Goal: Transaction & Acquisition: Book appointment/travel/reservation

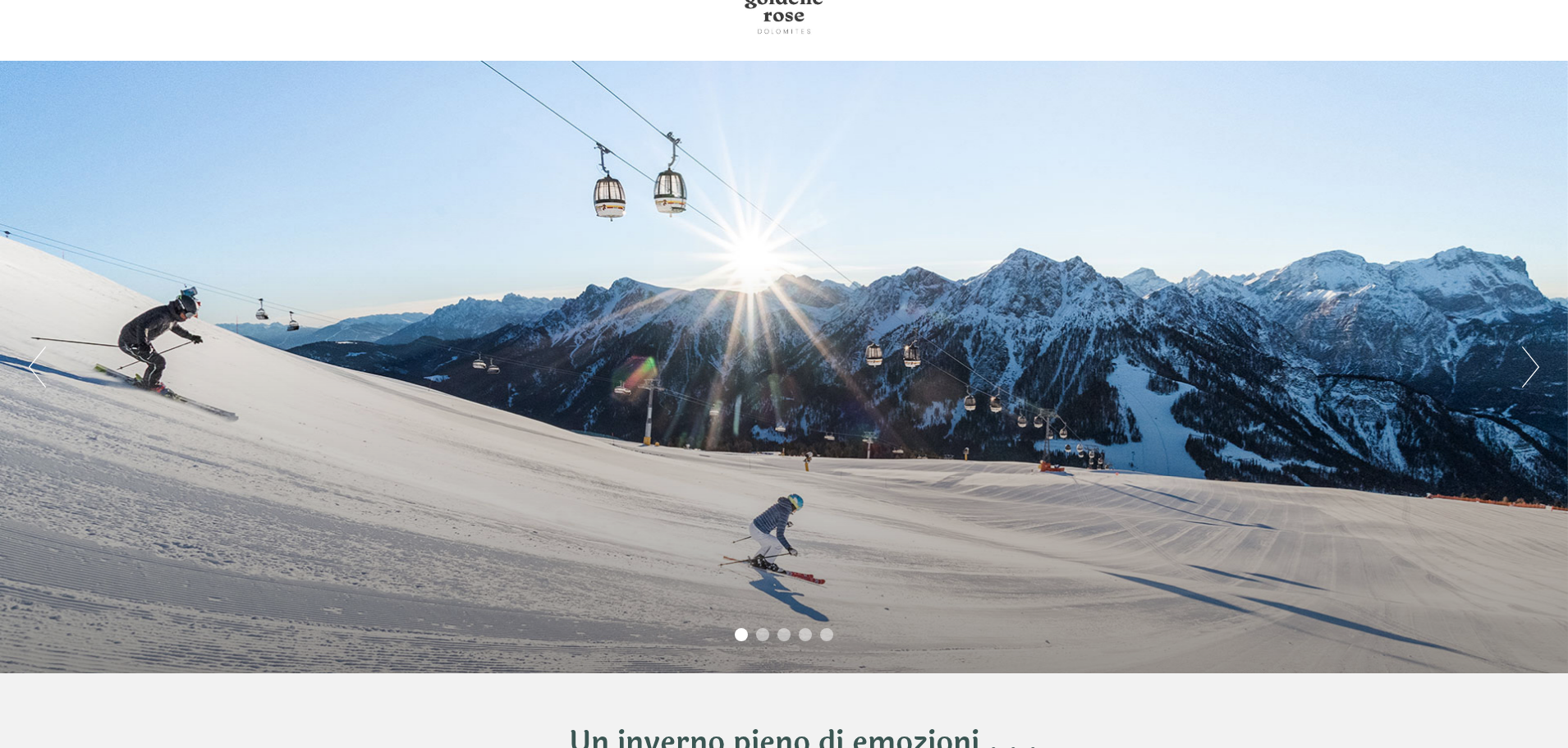
scroll to position [82, 0]
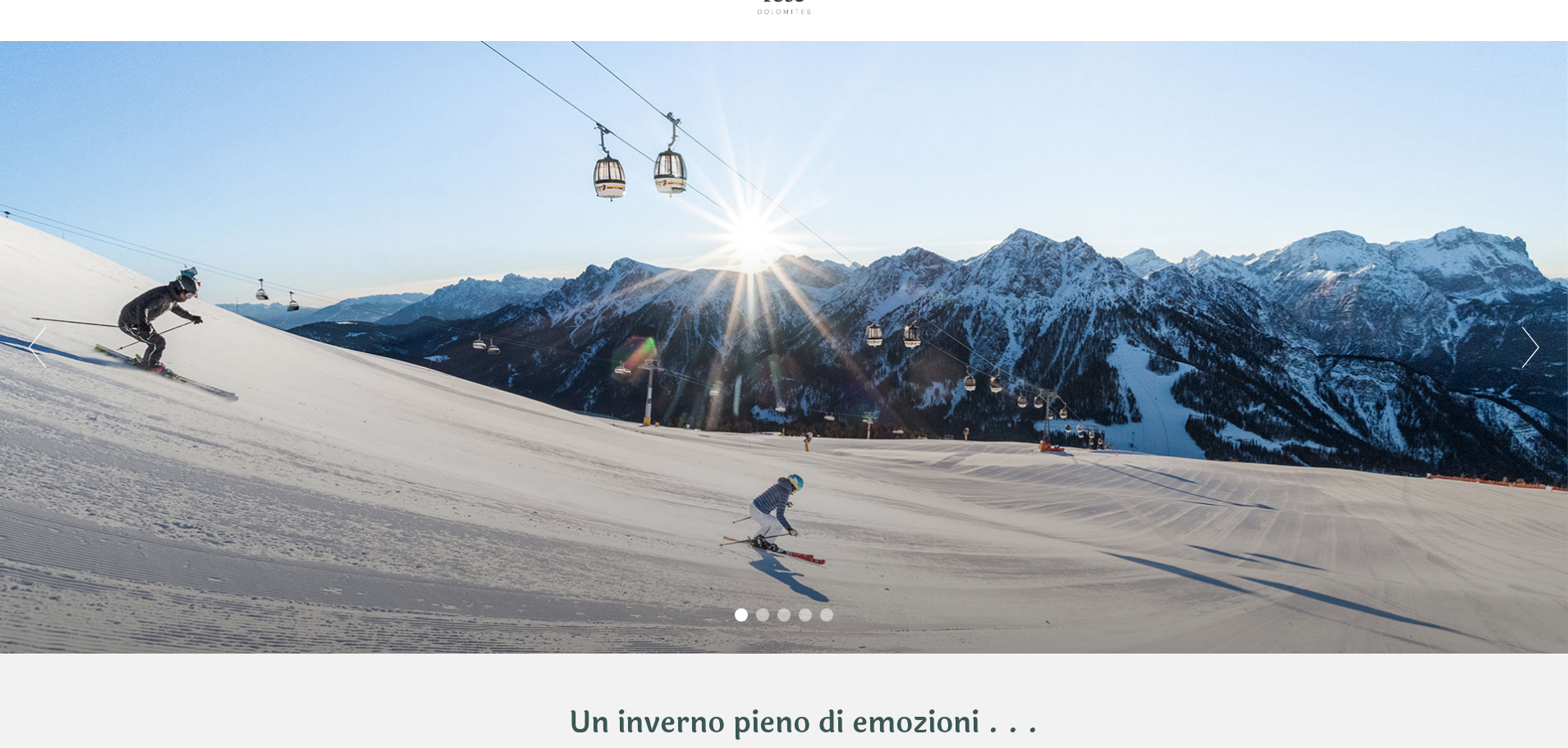
click at [1538, 339] on button "Next" at bounding box center [1531, 347] width 18 height 41
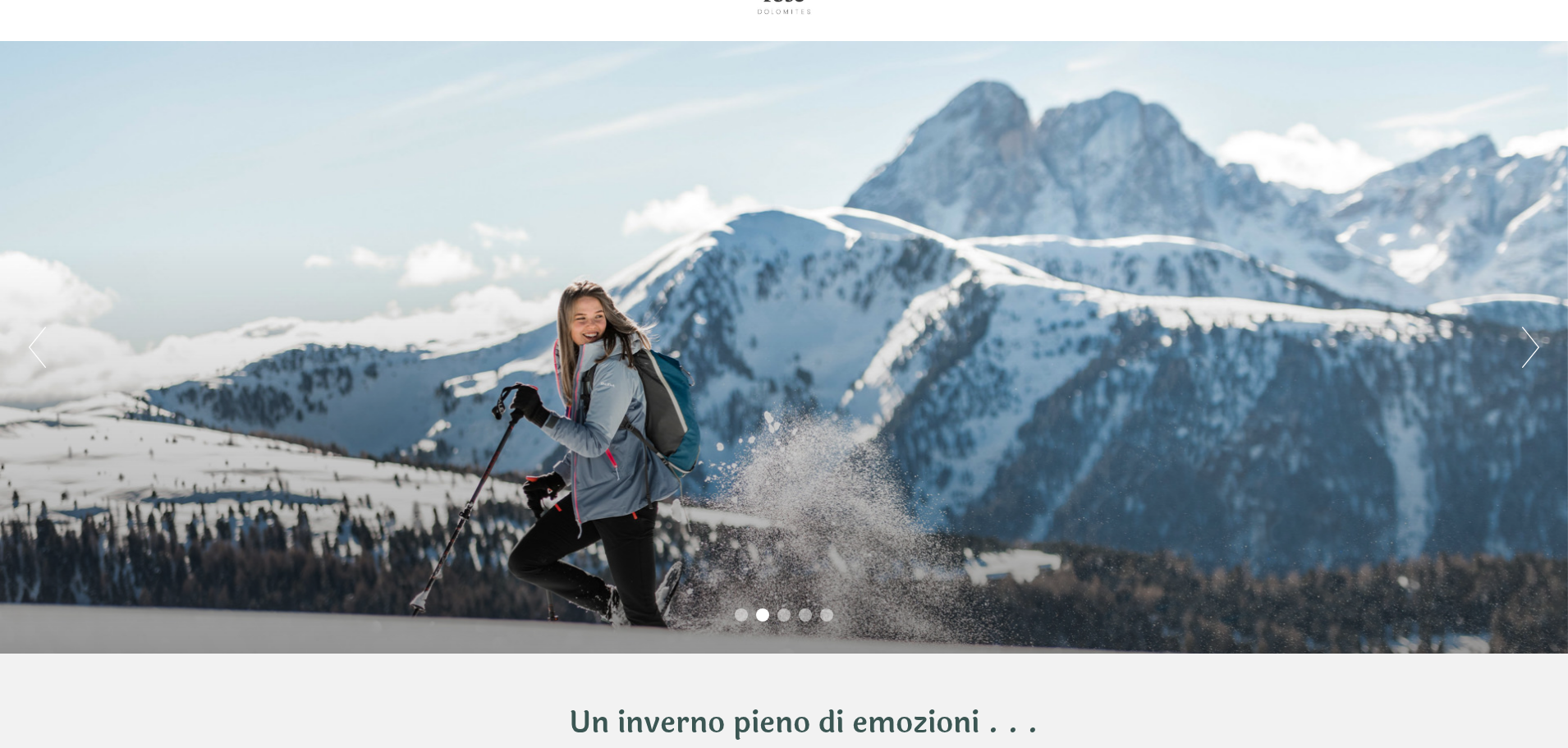
click at [1538, 339] on button "Next" at bounding box center [1531, 347] width 18 height 41
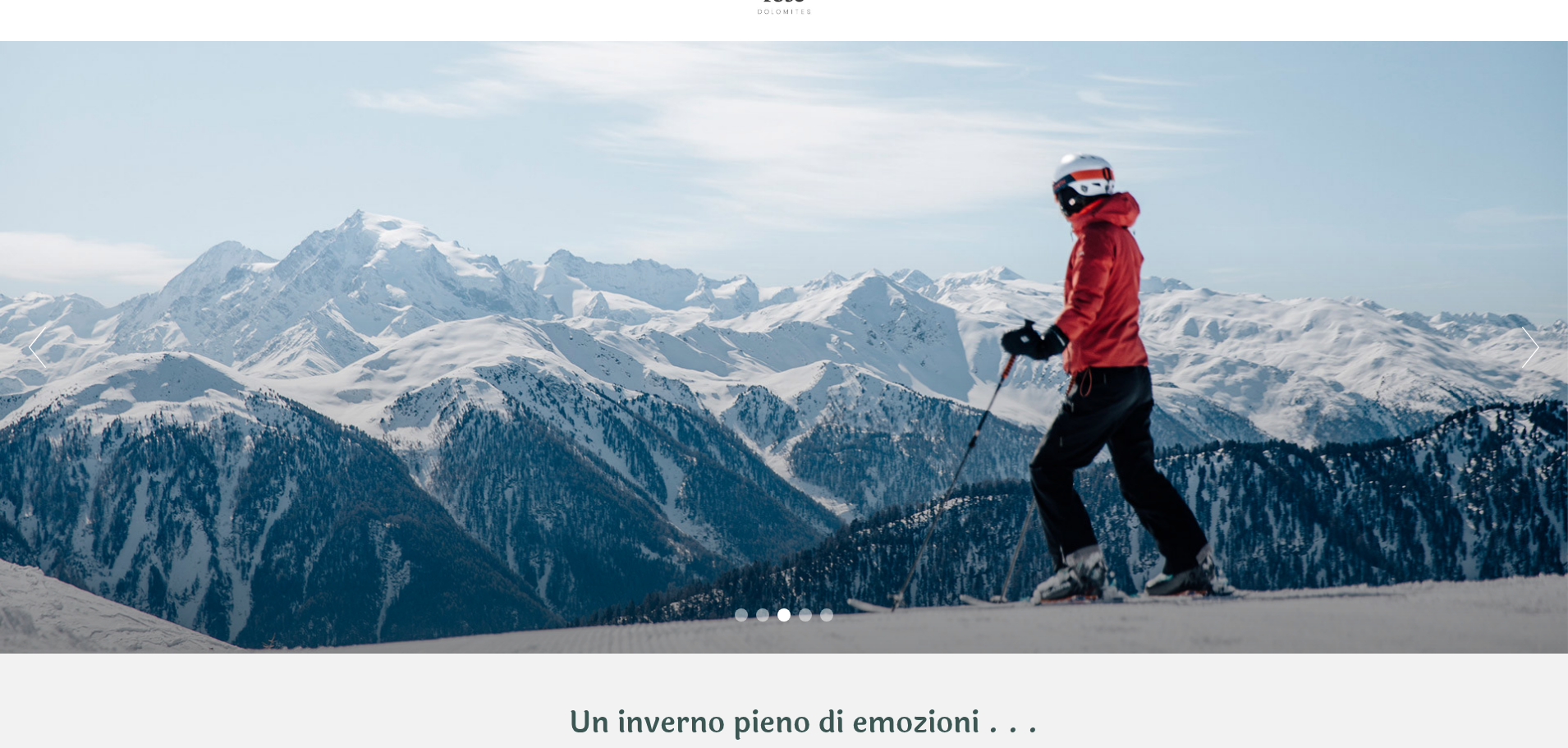
click at [1538, 339] on button "Next" at bounding box center [1531, 347] width 18 height 41
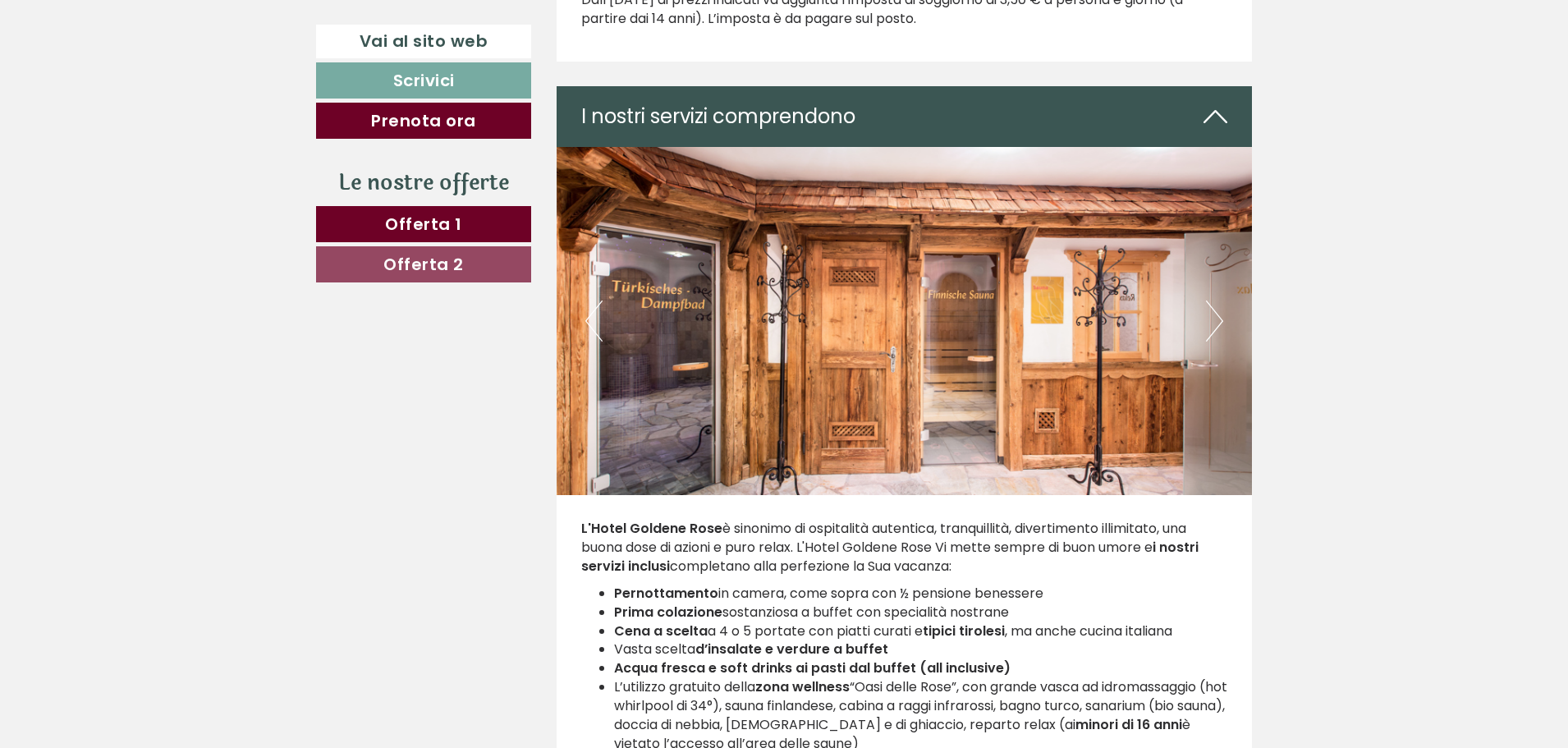
scroll to position [2956, 0]
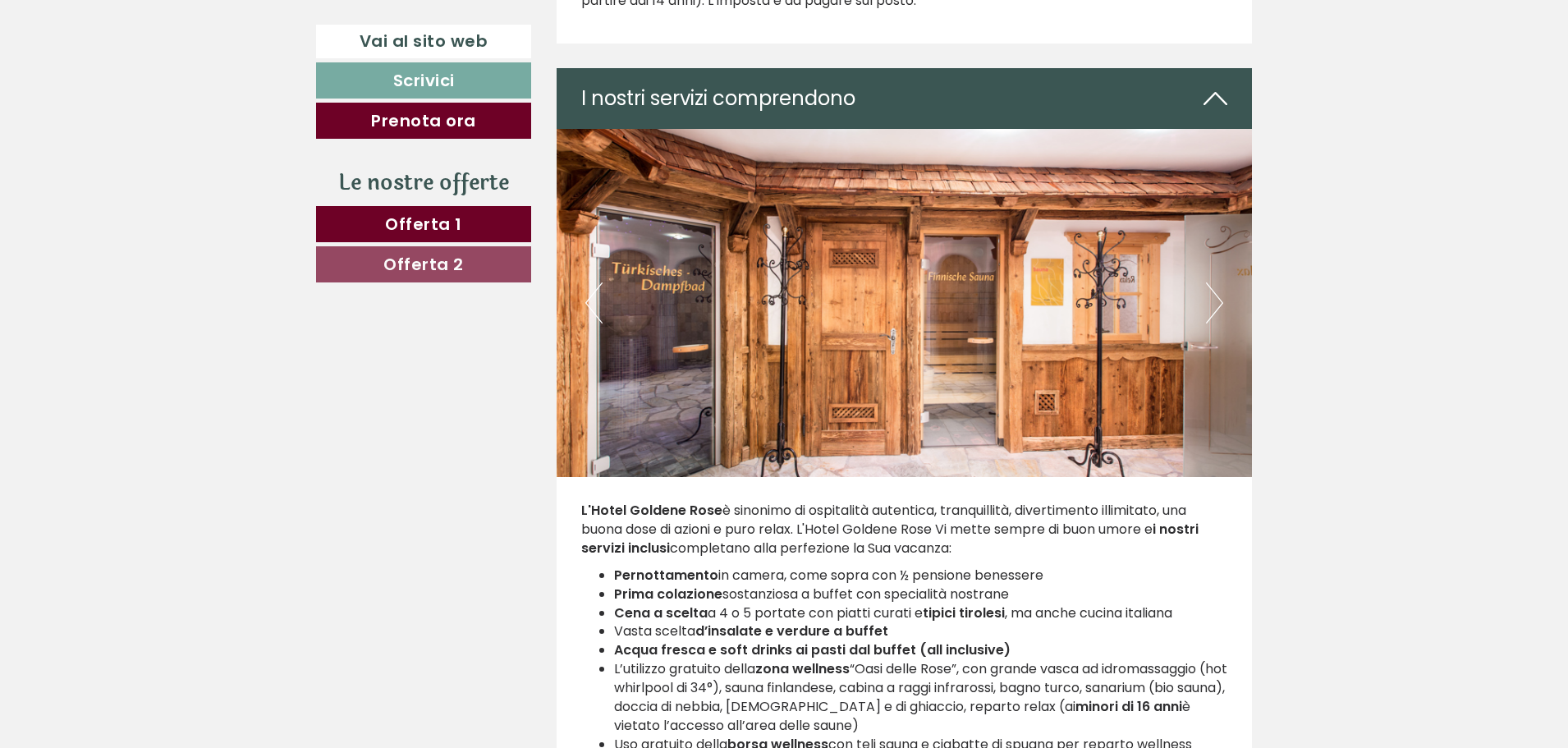
click at [1214, 298] on button "Next" at bounding box center [1215, 302] width 18 height 41
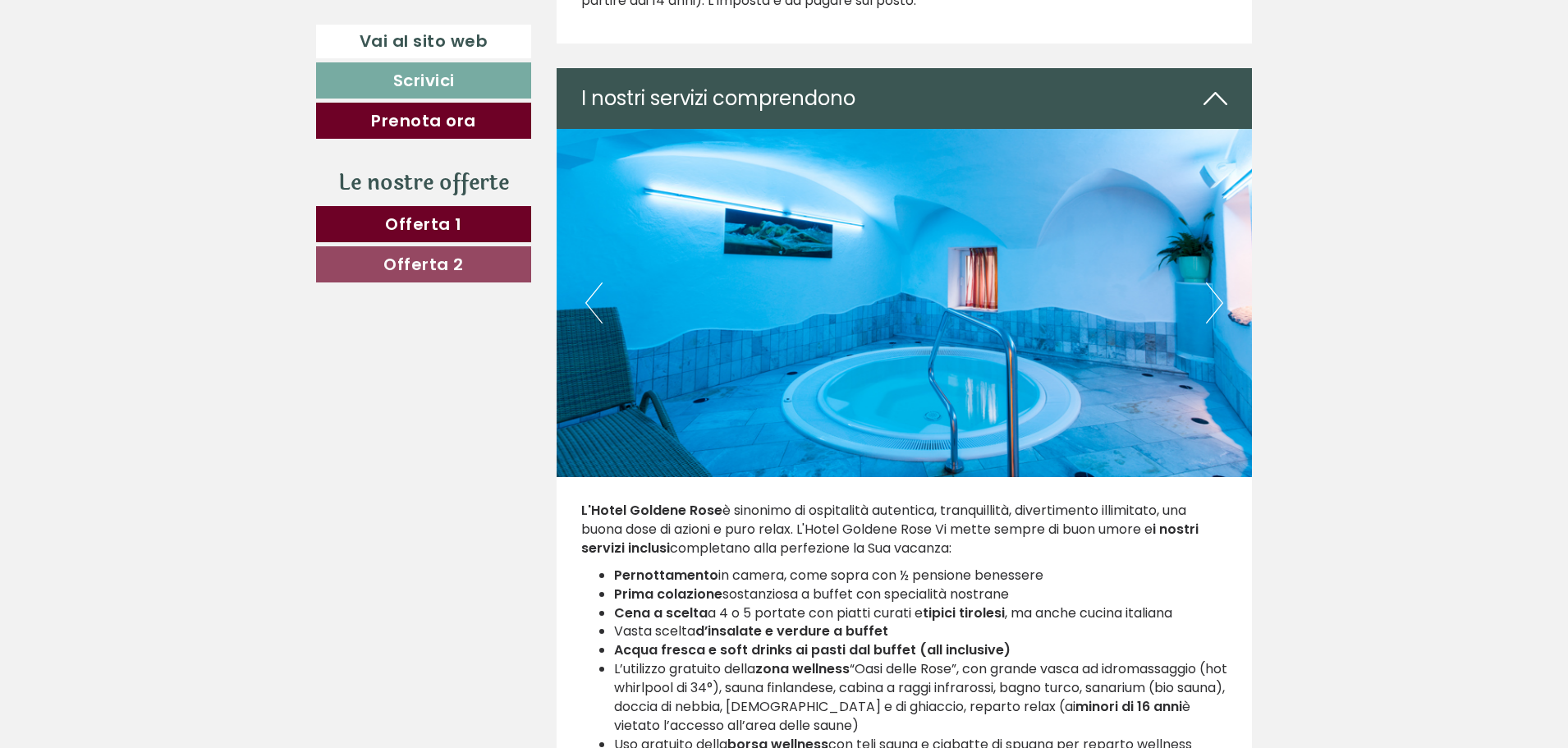
click at [1214, 303] on button "Next" at bounding box center [1215, 302] width 18 height 41
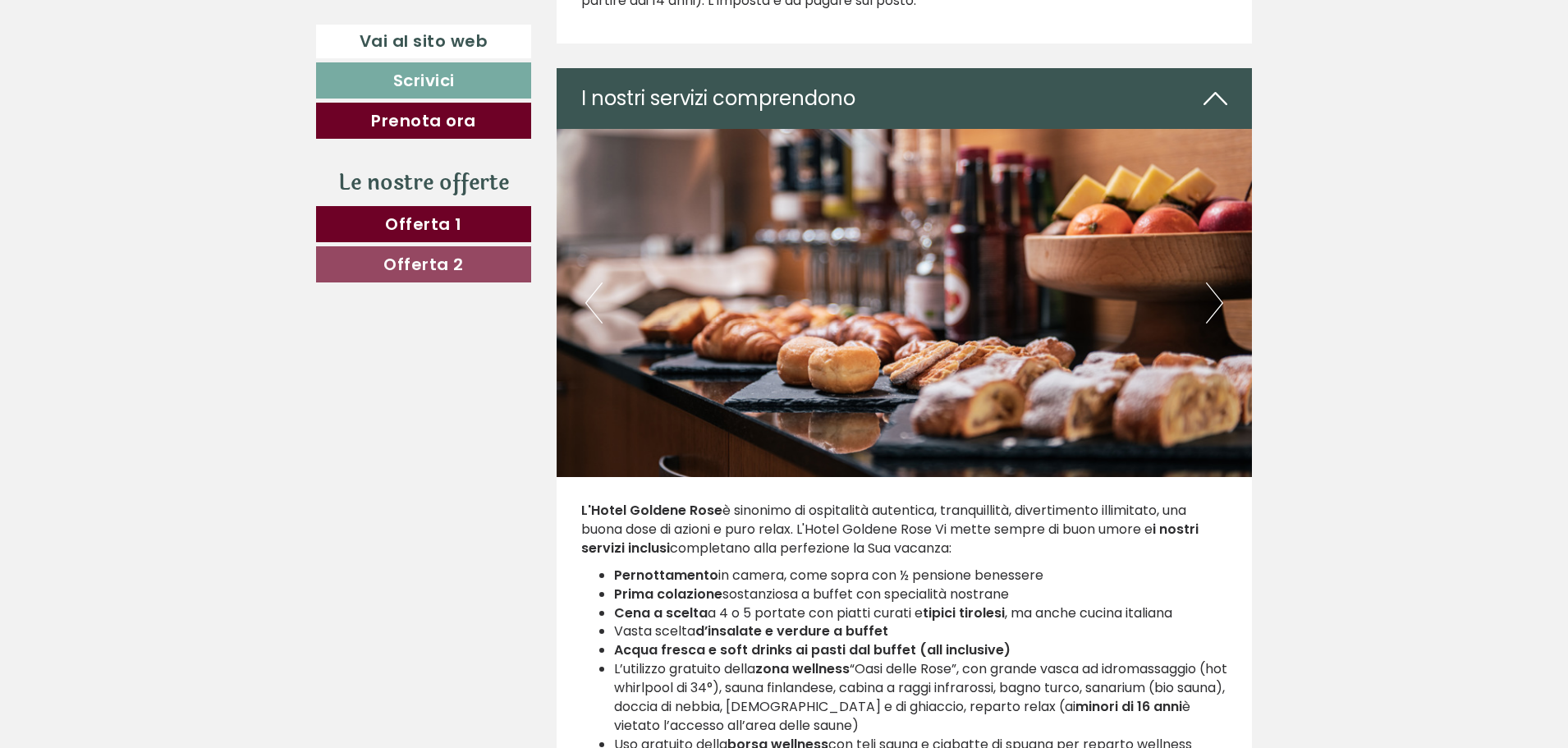
click at [1214, 303] on button "Next" at bounding box center [1215, 302] width 18 height 41
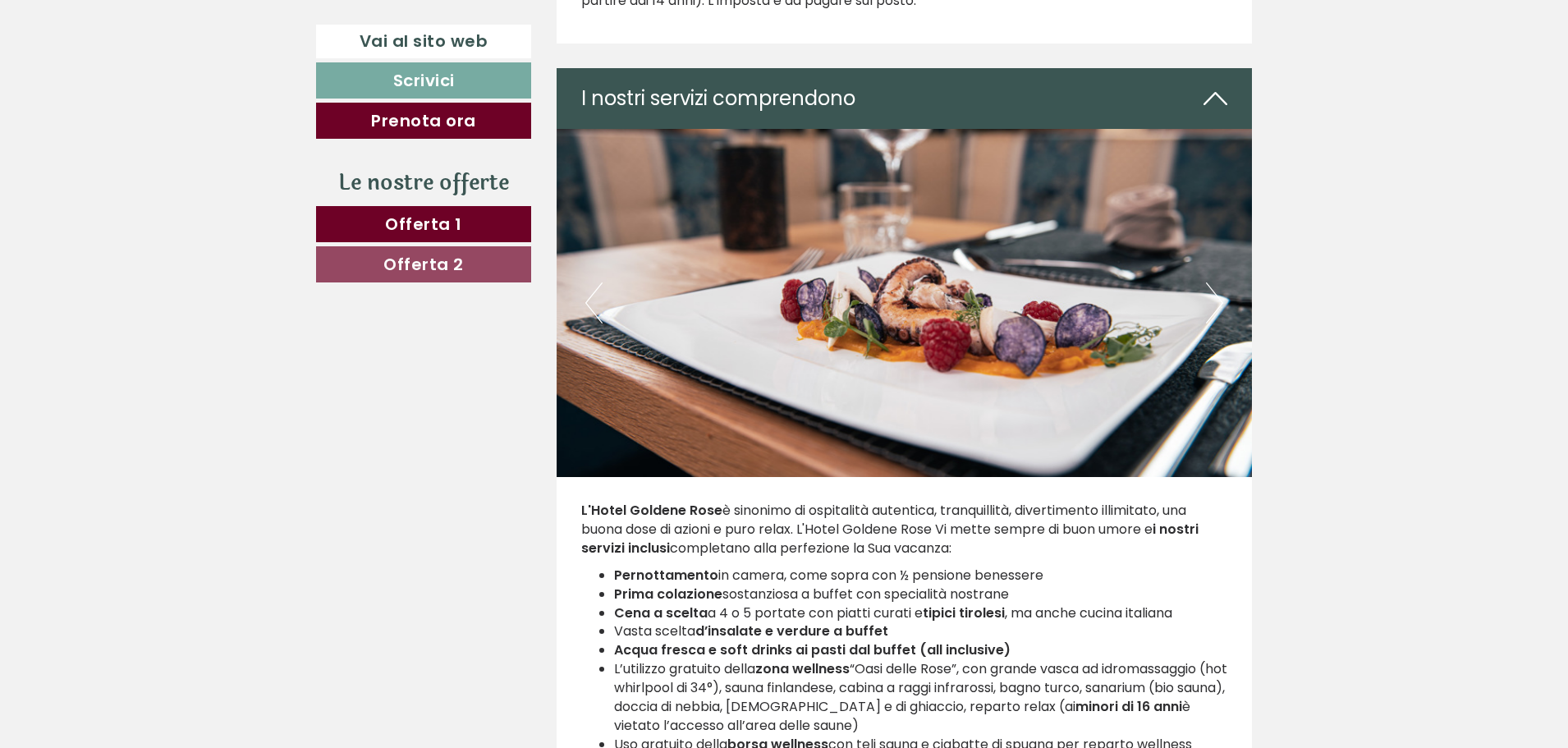
click at [1214, 303] on button "Next" at bounding box center [1215, 302] width 18 height 41
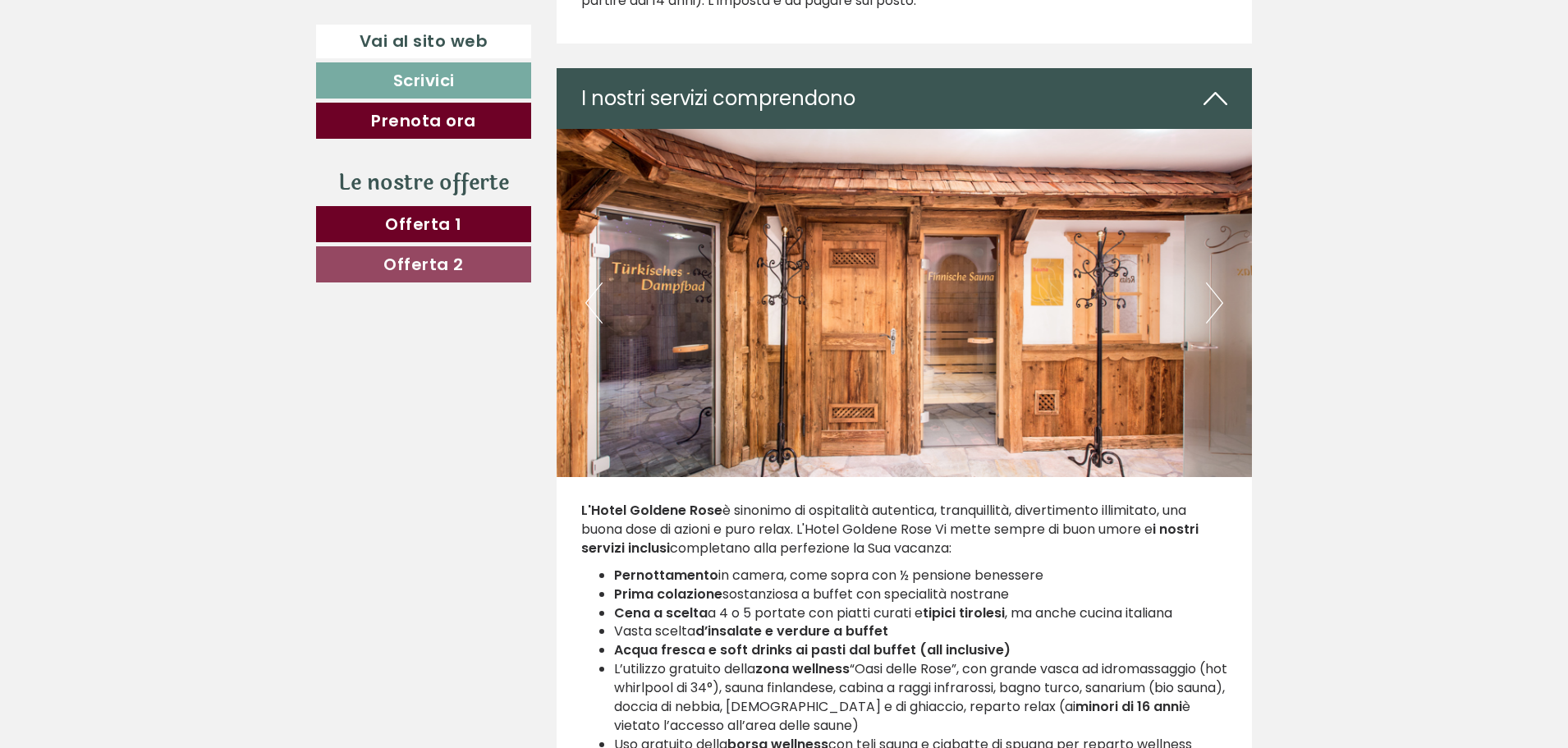
click at [1214, 303] on button "Next" at bounding box center [1215, 302] width 18 height 41
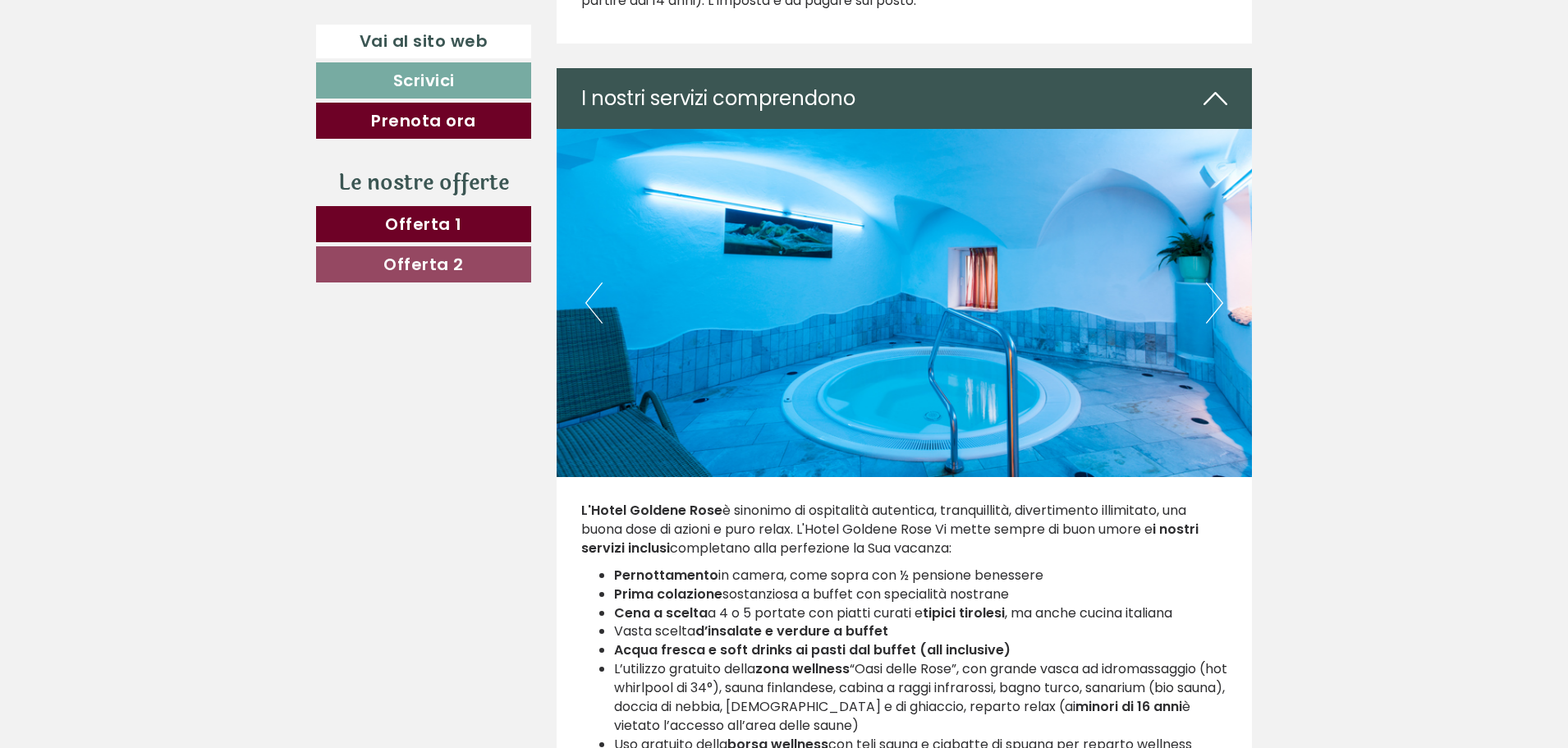
click at [1214, 303] on button "Next" at bounding box center [1215, 302] width 18 height 41
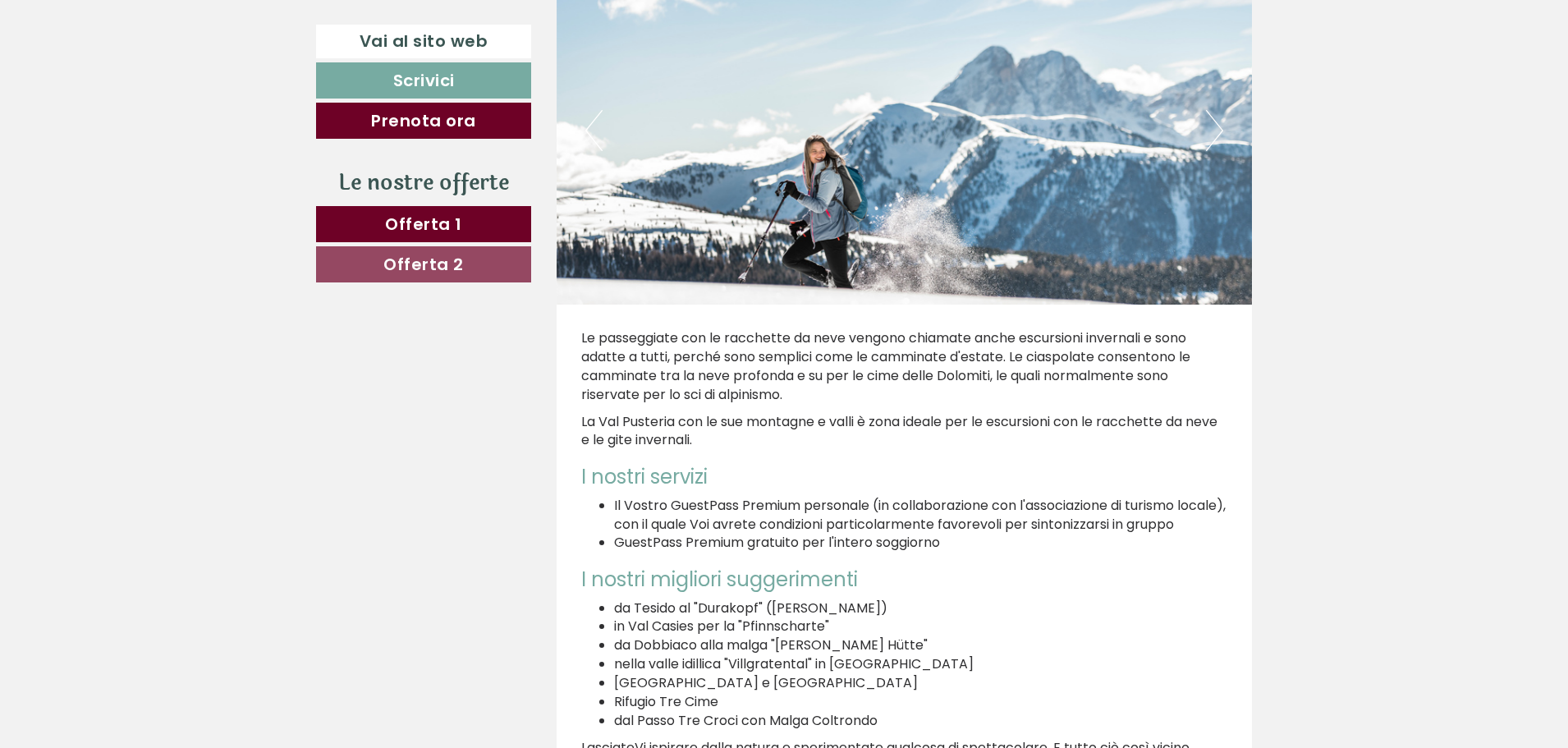
scroll to position [6568, 0]
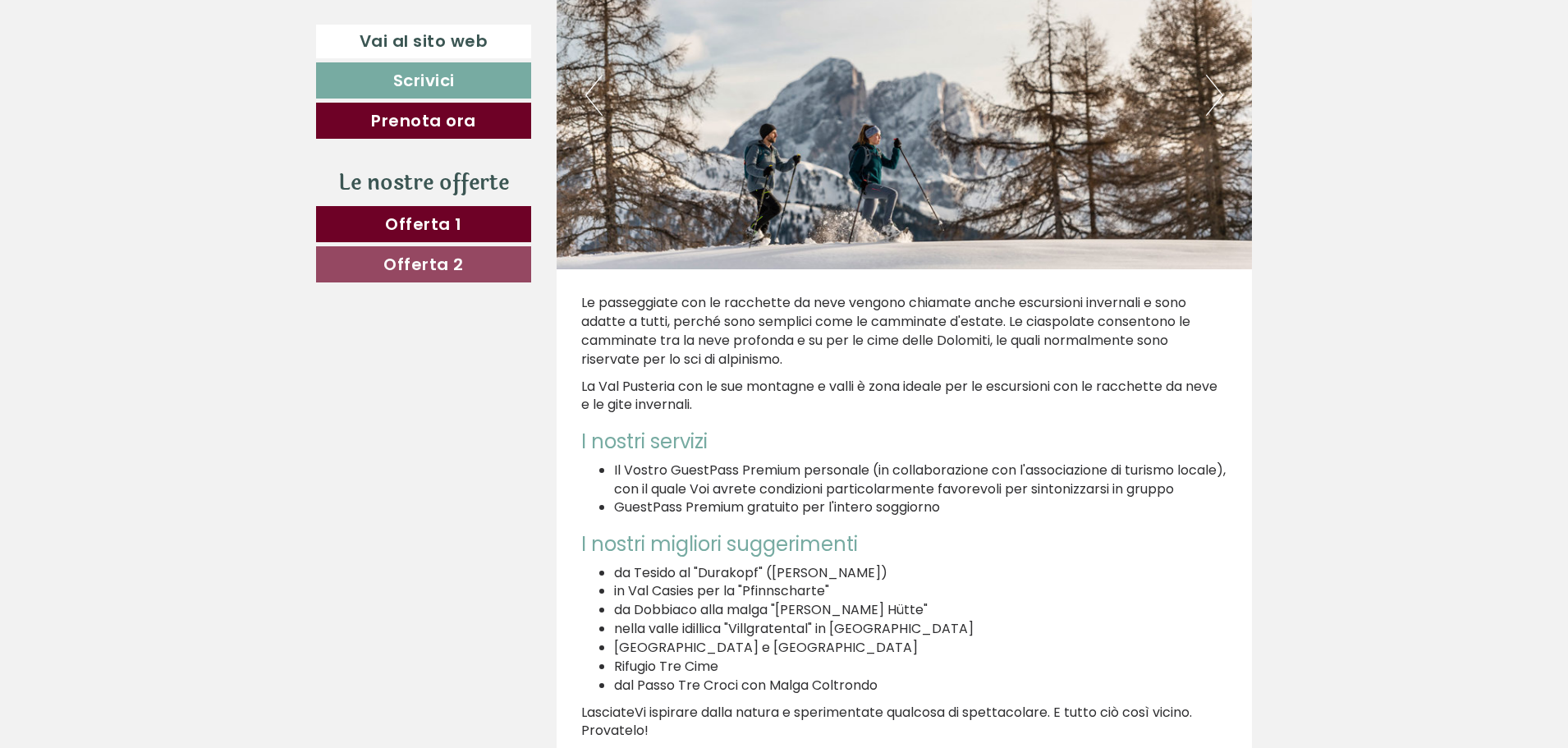
click at [405, 276] on link "Offerta 2" at bounding box center [424, 264] width 215 height 36
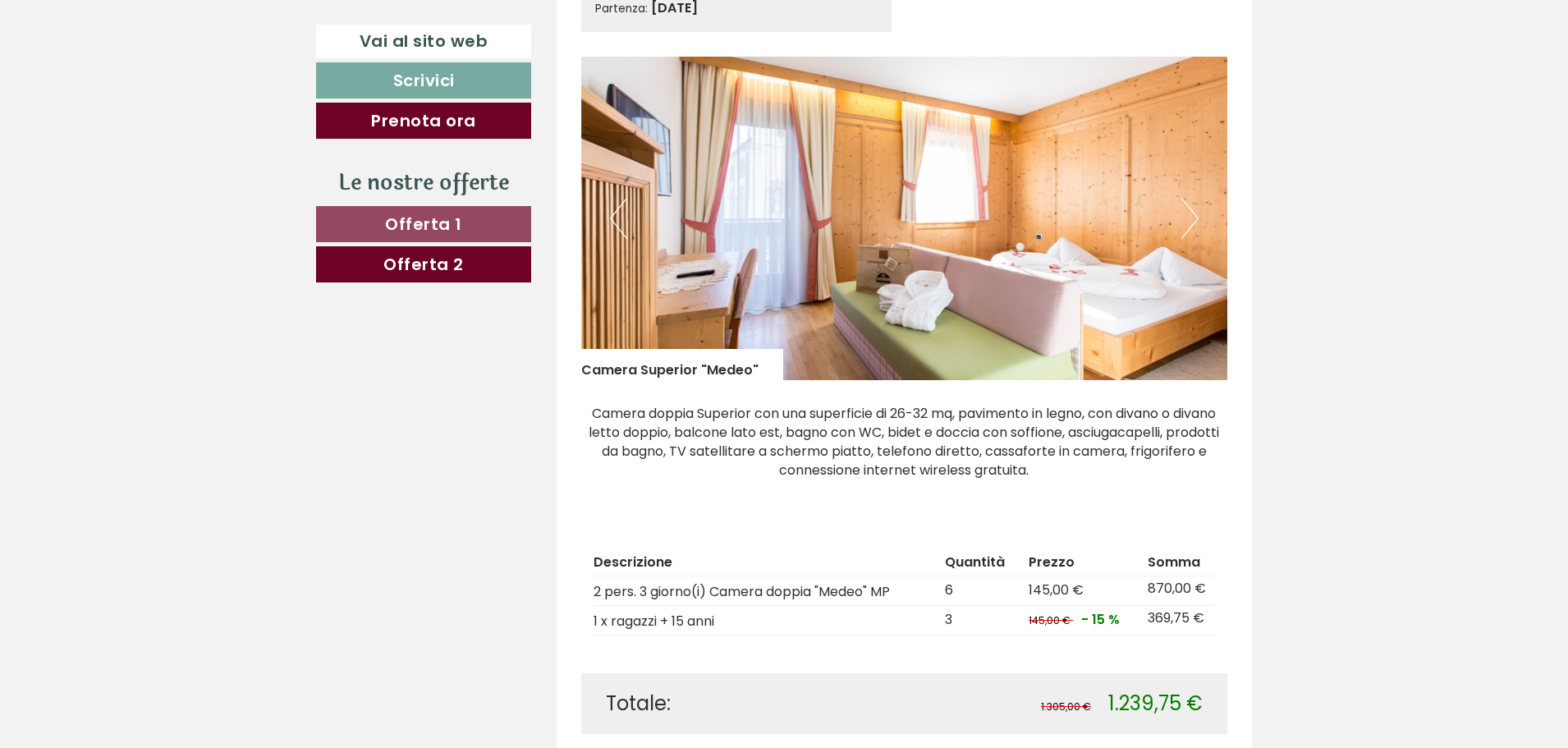
scroll to position [1088, 0]
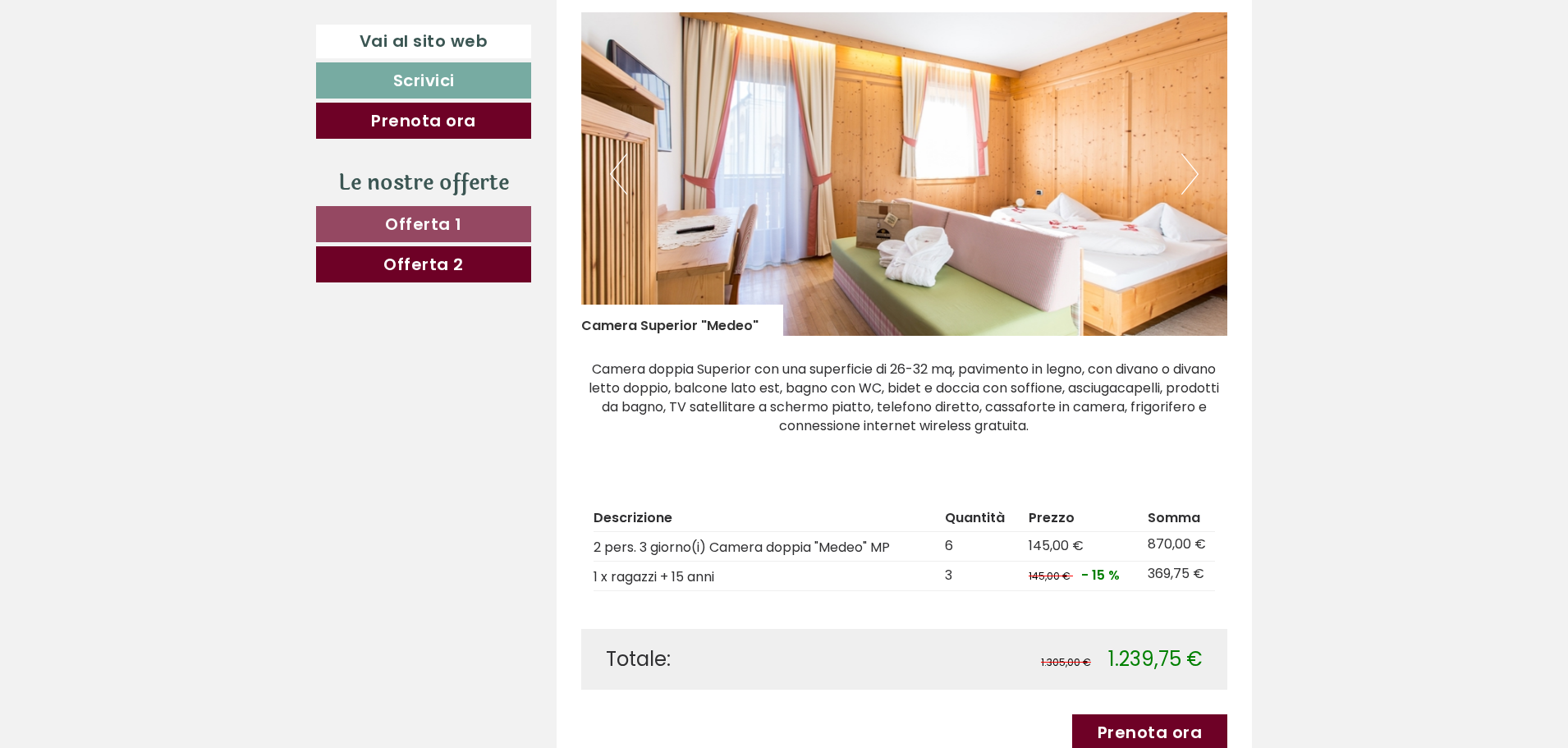
click at [1193, 174] on button "Next" at bounding box center [1190, 173] width 18 height 41
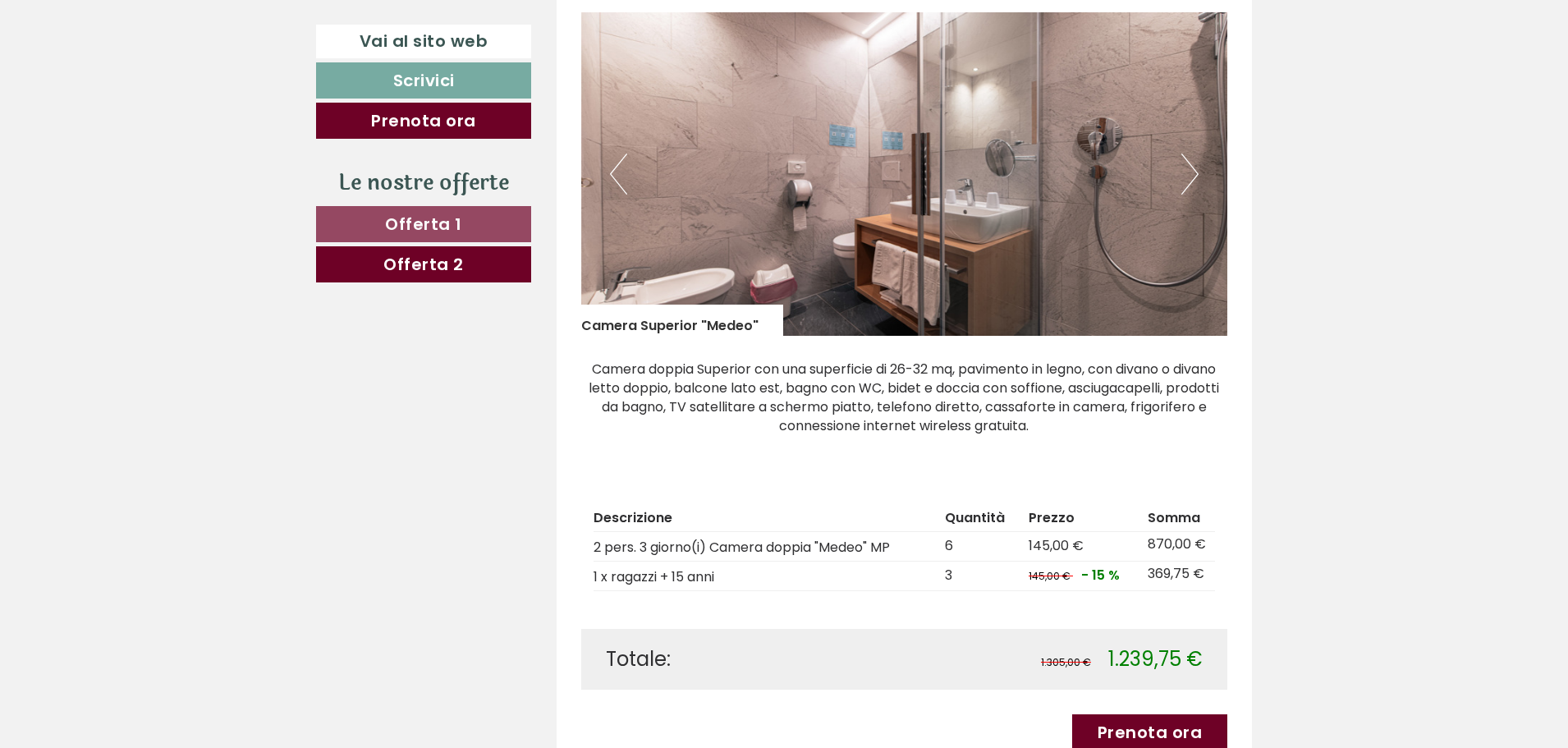
click at [1193, 174] on button "Next" at bounding box center [1190, 173] width 18 height 41
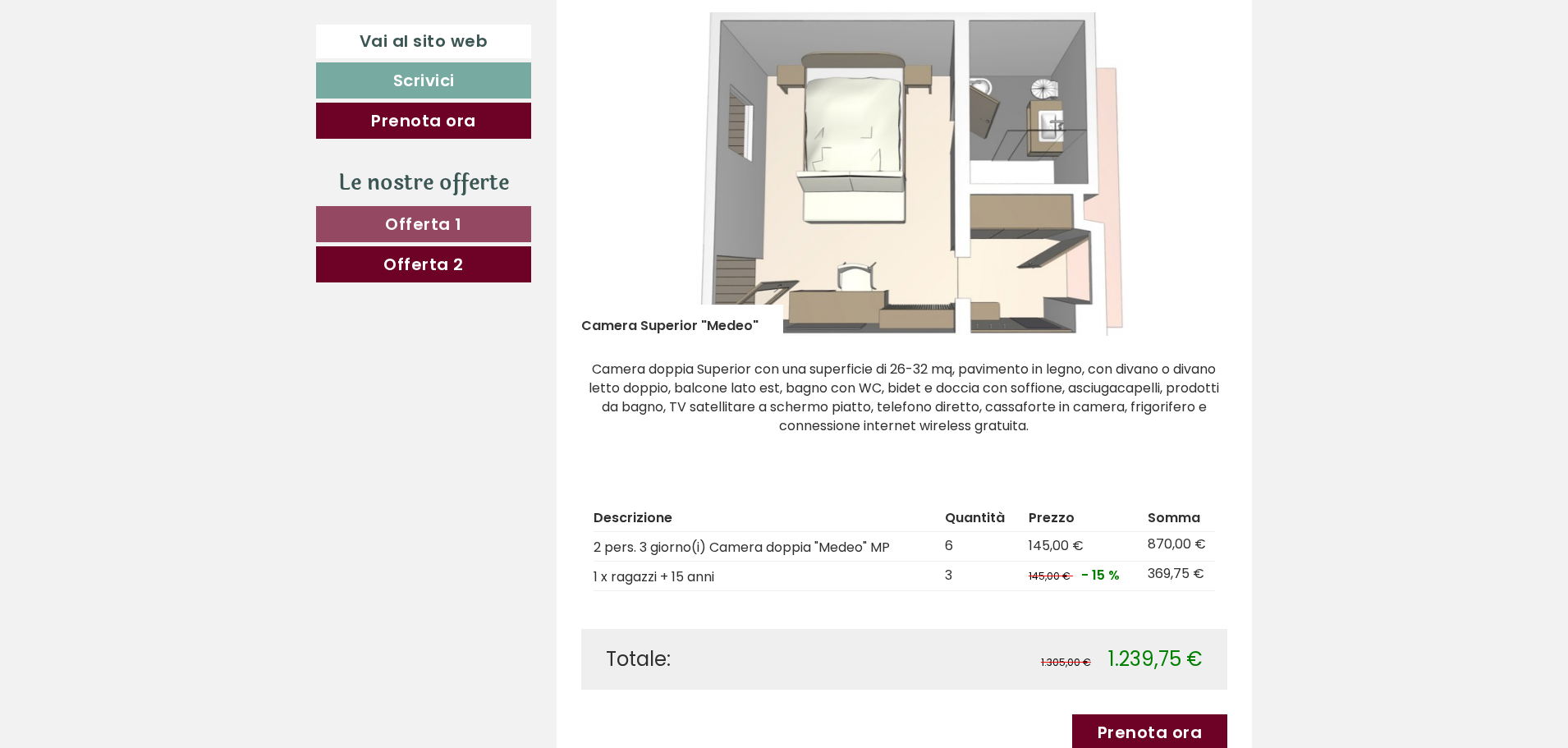
click at [1193, 174] on button "Next" at bounding box center [1190, 173] width 18 height 41
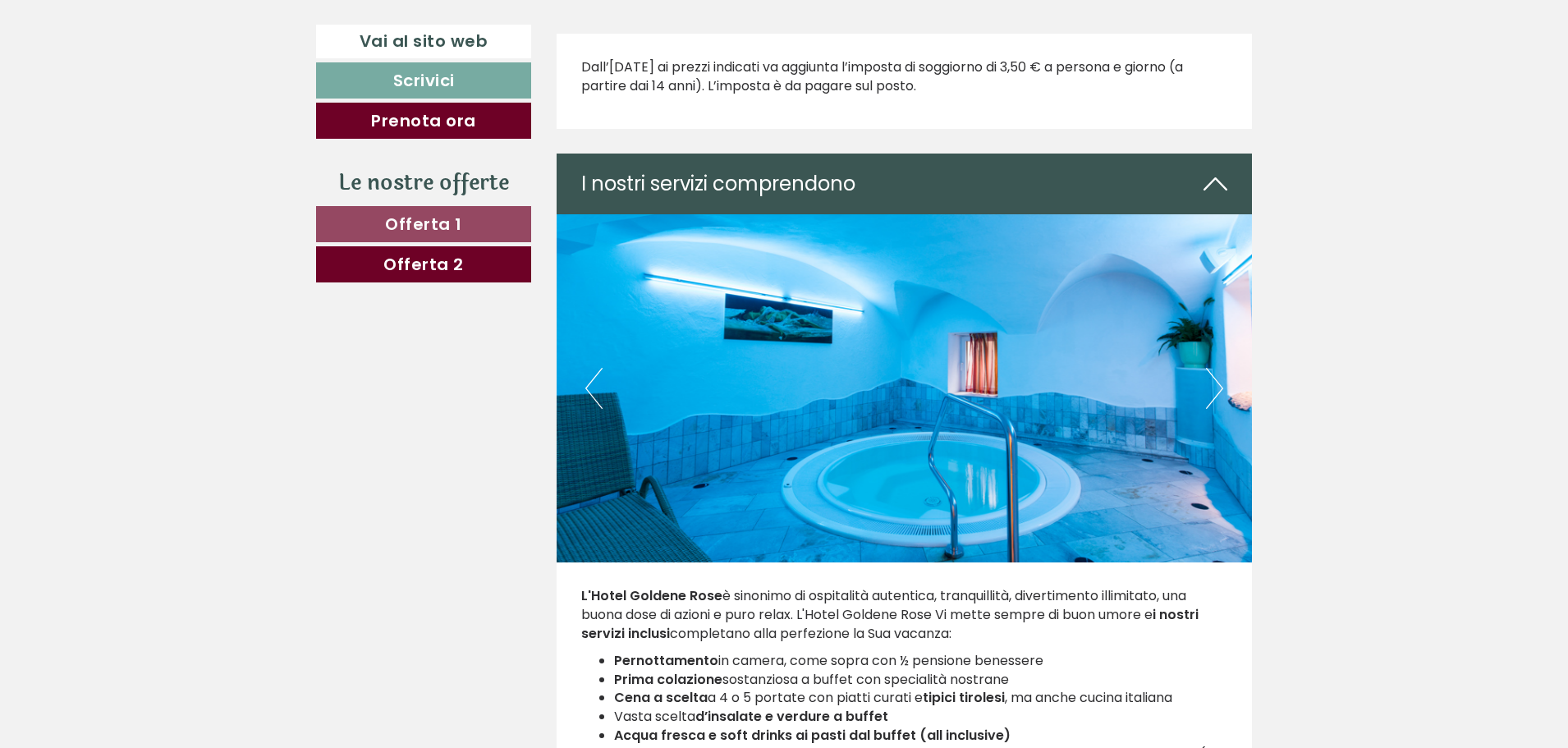
scroll to position [1909, 0]
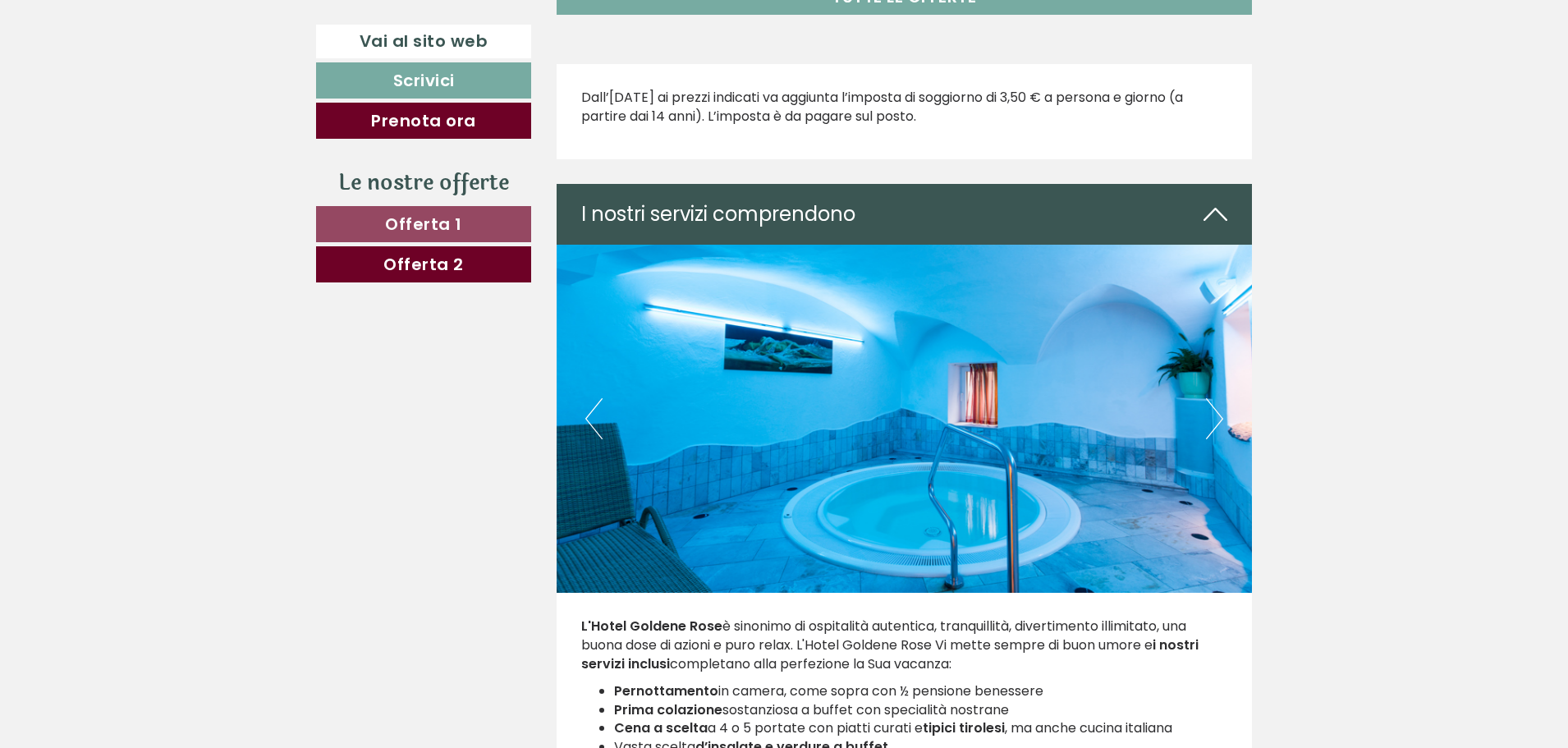
click at [1204, 430] on img at bounding box center [905, 418] width 696 height 348
click at [1216, 420] on button "Next" at bounding box center [1215, 419] width 18 height 41
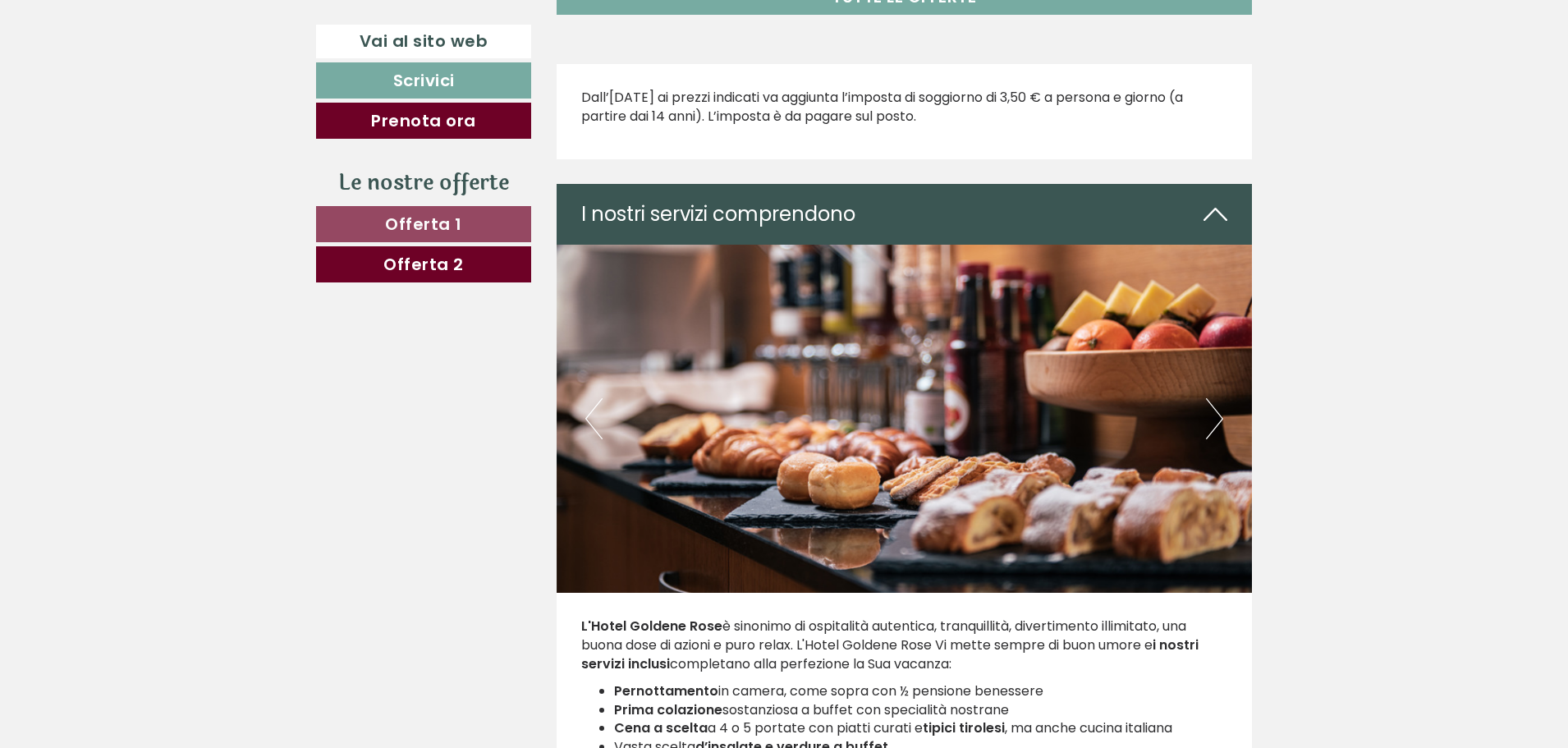
click at [1216, 420] on button "Next" at bounding box center [1215, 419] width 18 height 41
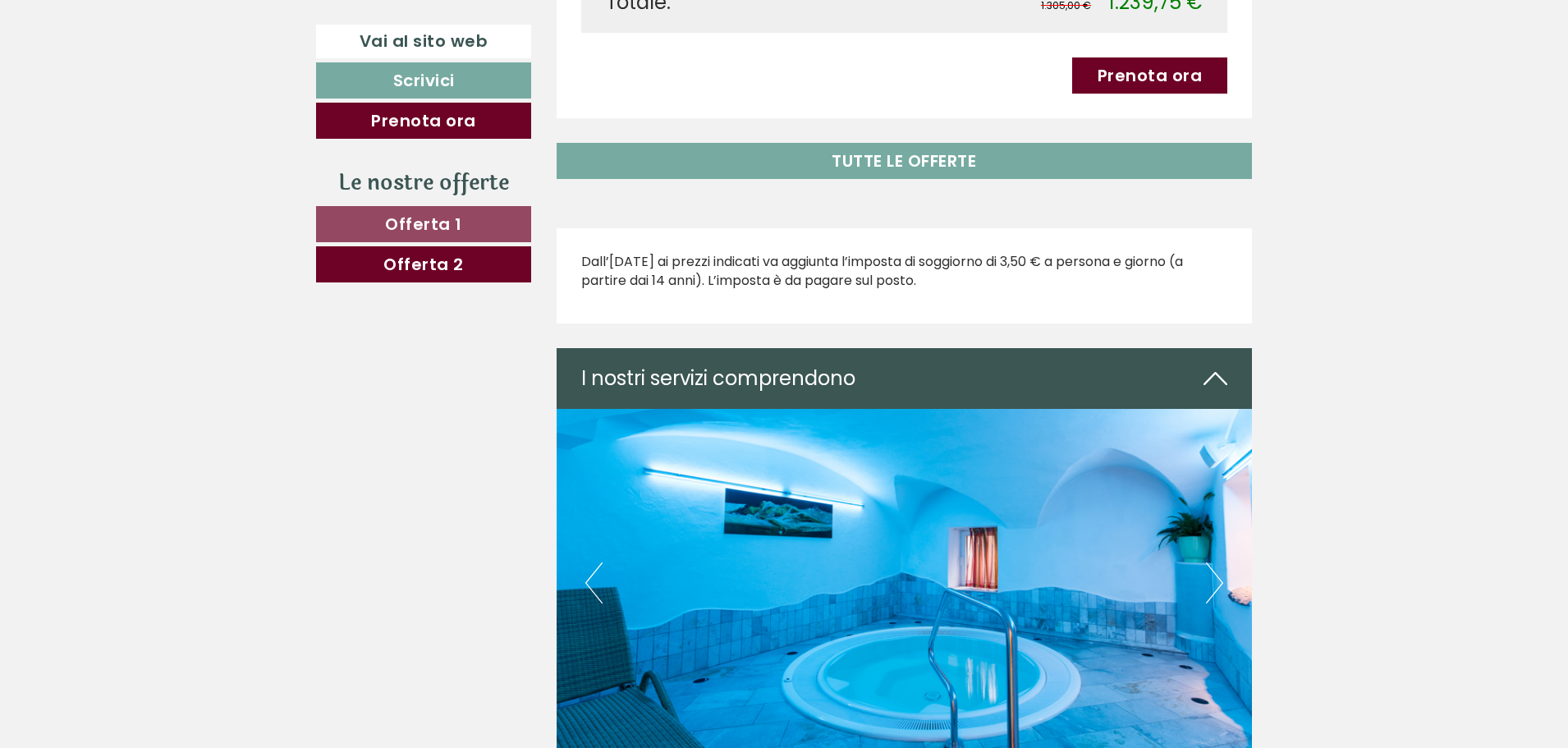
scroll to position [1827, 0]
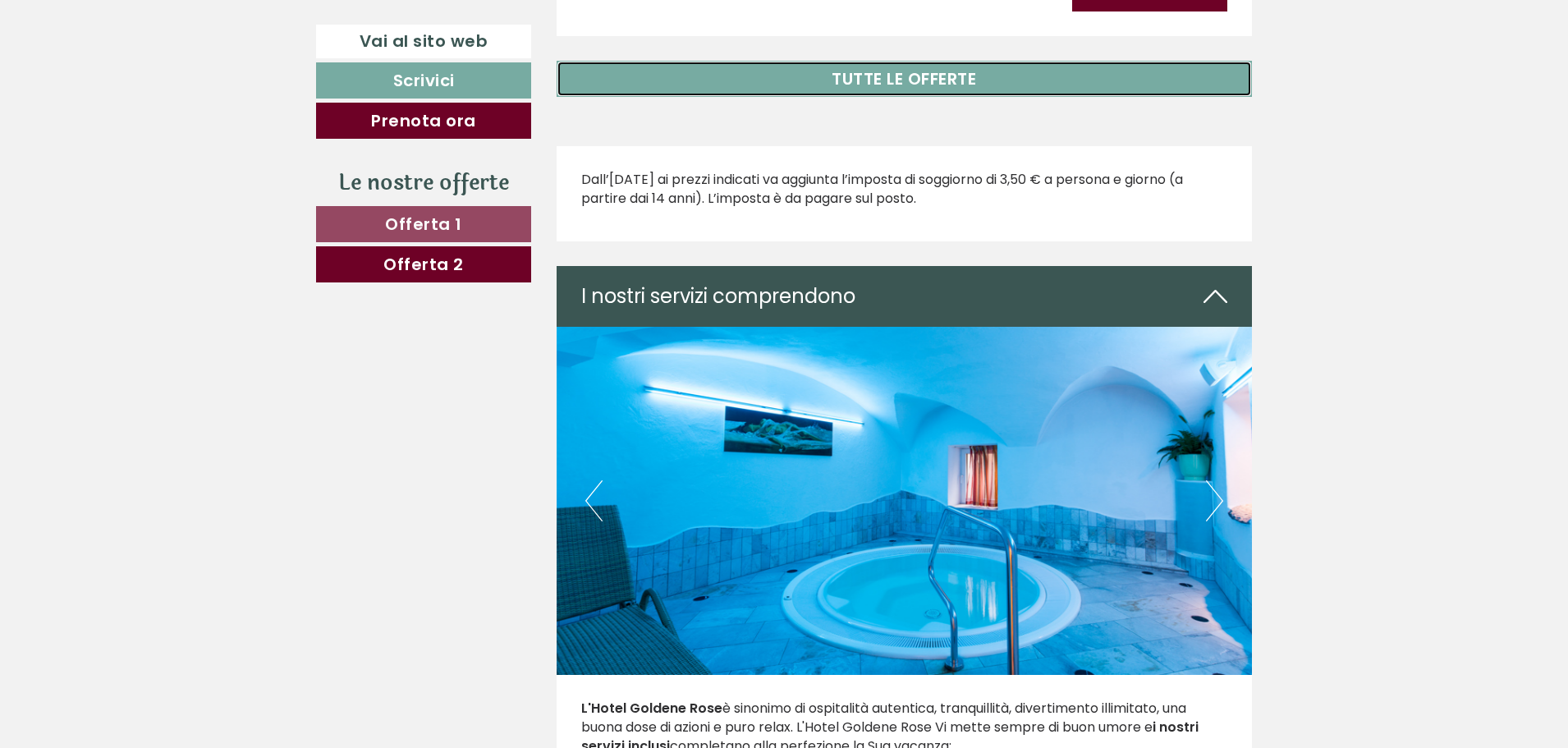
click at [877, 74] on link "TUTTE LE OFFERTE" at bounding box center [905, 78] width 696 height 36
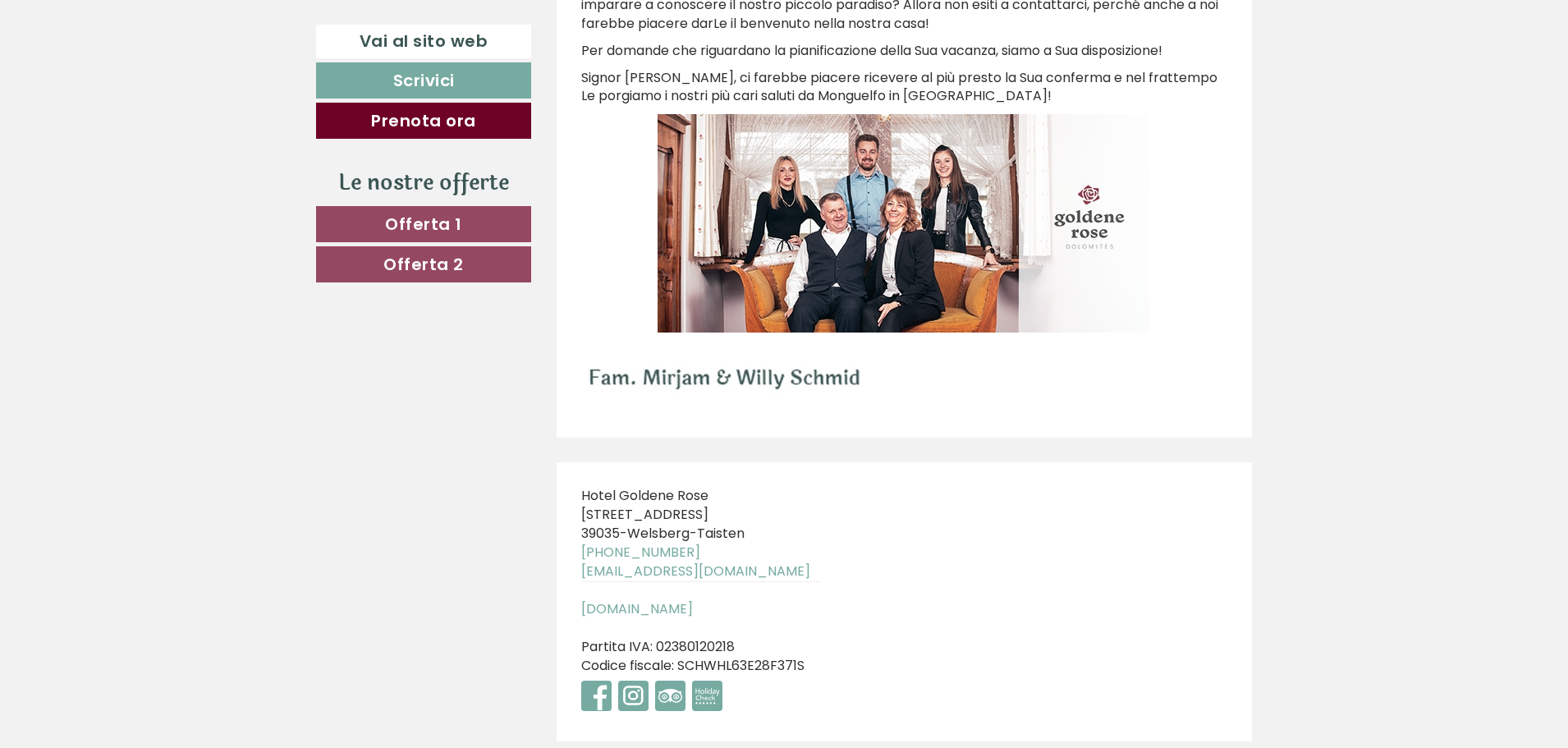
scroll to position [8939, 0]
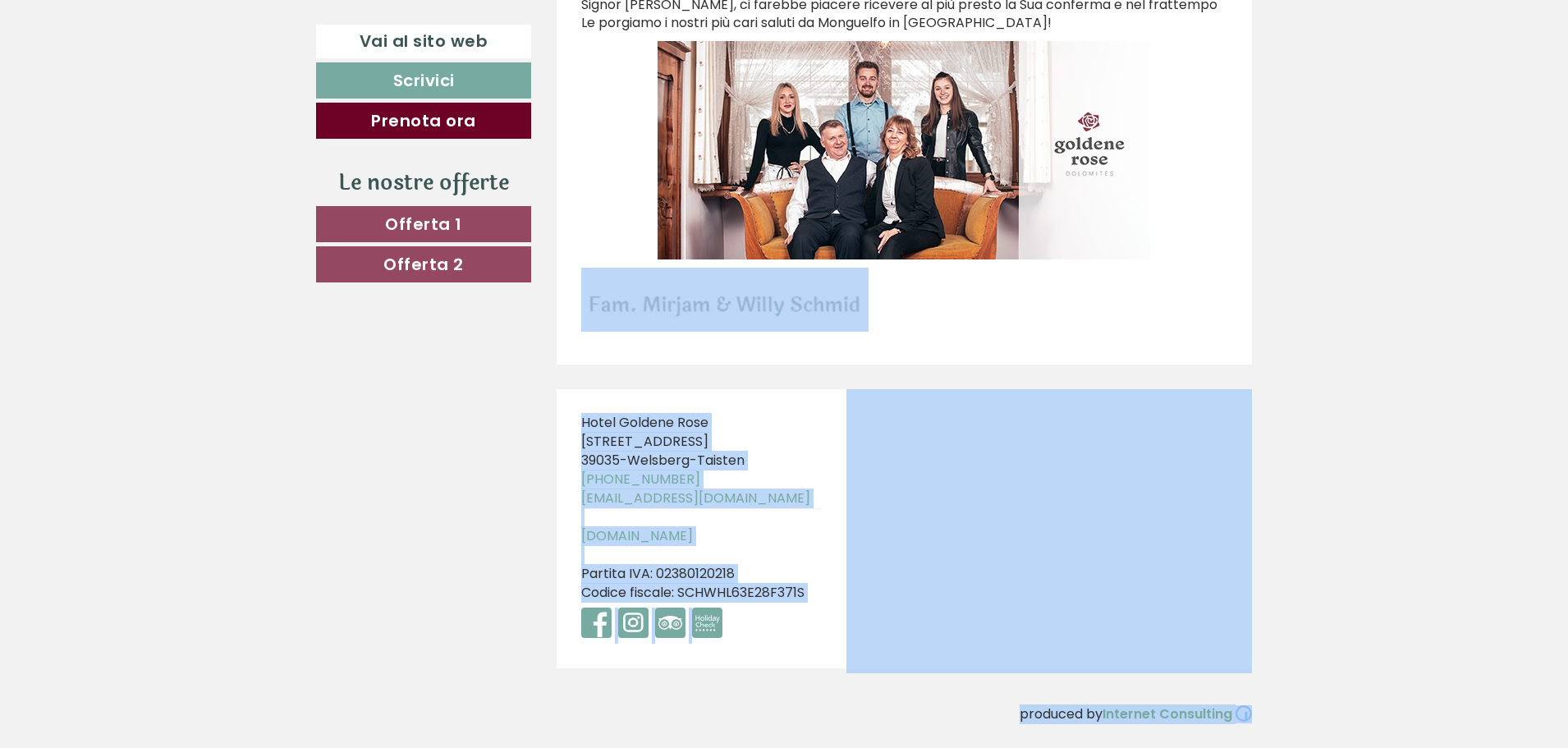
drag, startPoint x: 1567, startPoint y: 711, endPoint x: 1566, endPoint y: 342, distance: 369.0
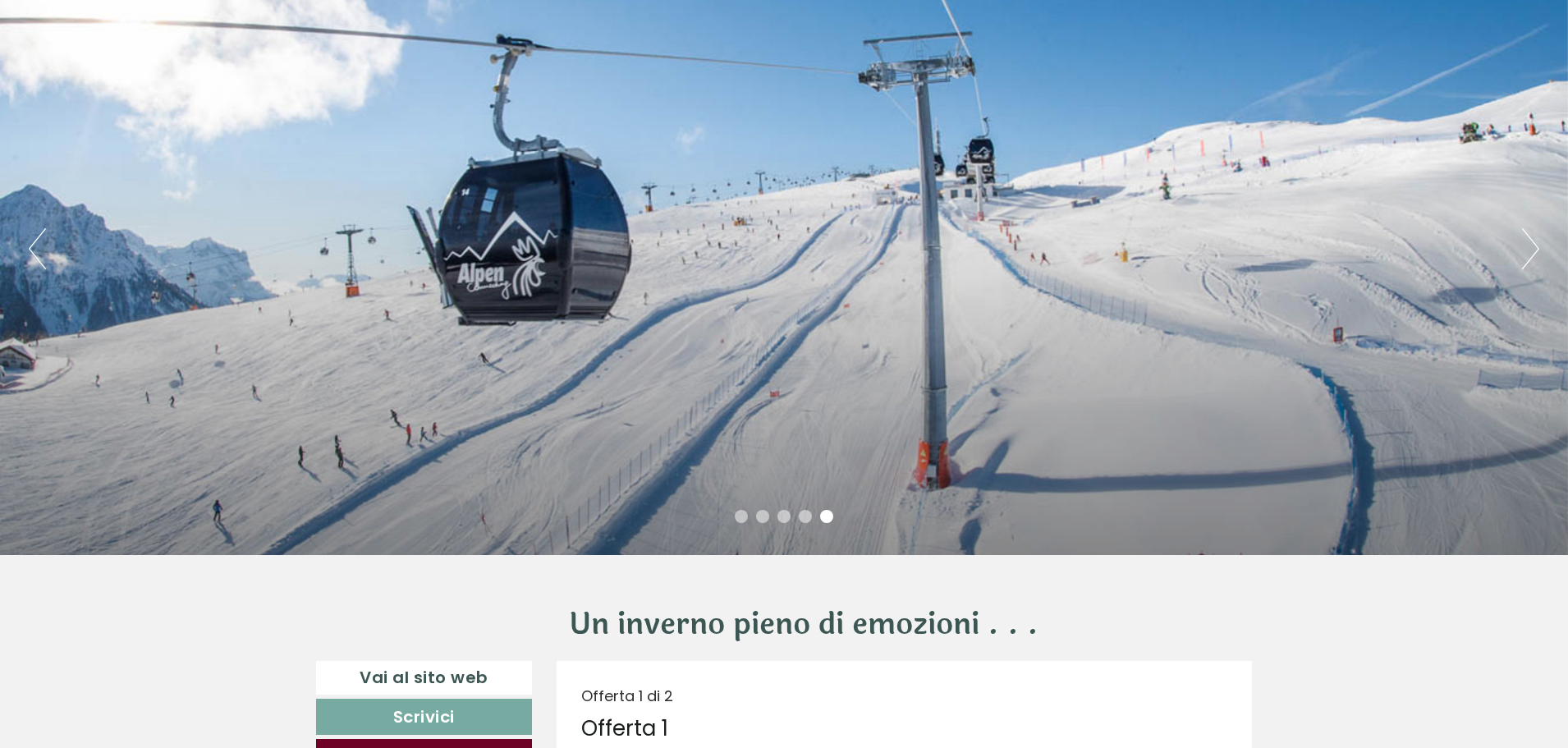
scroll to position [0, 0]
